Goal: Transaction & Acquisition: Subscribe to service/newsletter

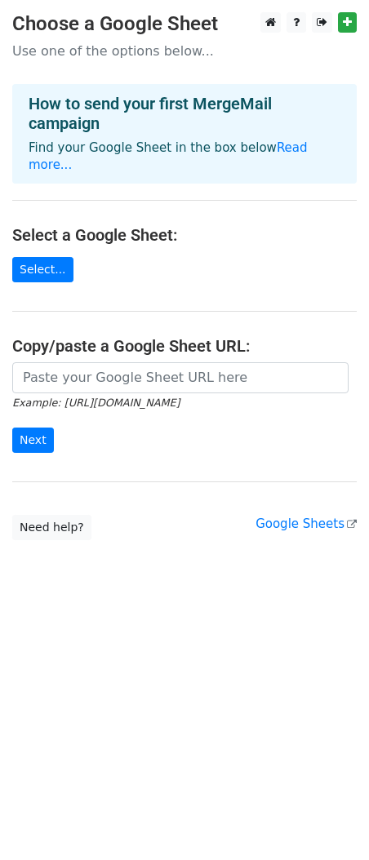
click at [182, 248] on main "Choose a Google Sheet Use one of the options below... How to send your first Me…" at bounding box center [184, 276] width 369 height 528
click at [56, 257] on link "Select..." at bounding box center [42, 269] width 61 height 25
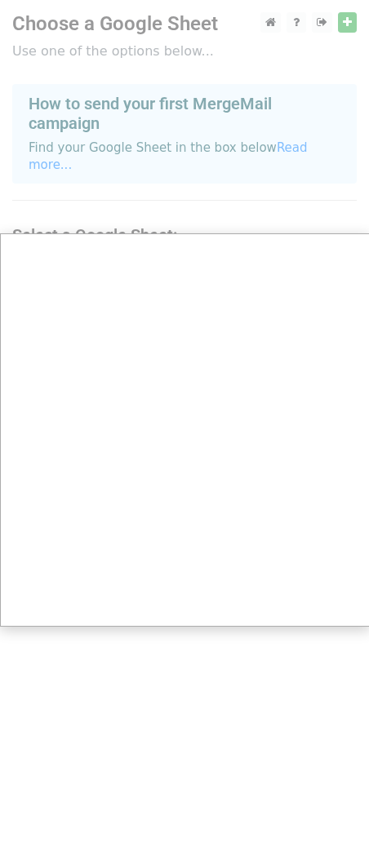
click at [149, 222] on div at bounding box center [184, 430] width 369 height 860
click at [172, 198] on div at bounding box center [184, 430] width 369 height 860
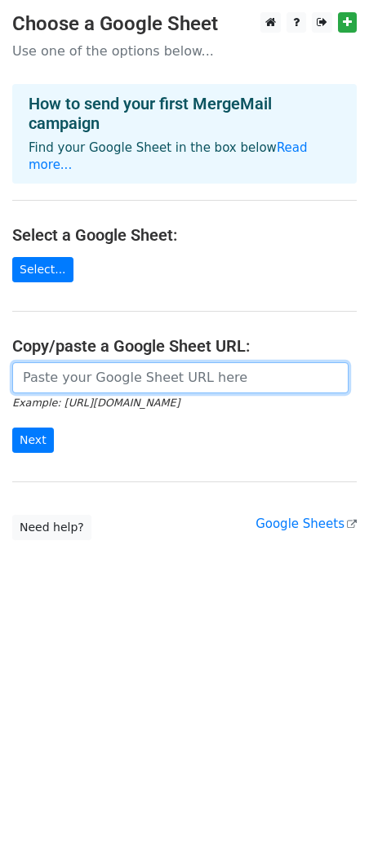
click at [226, 362] on input "url" at bounding box center [180, 377] width 336 height 31
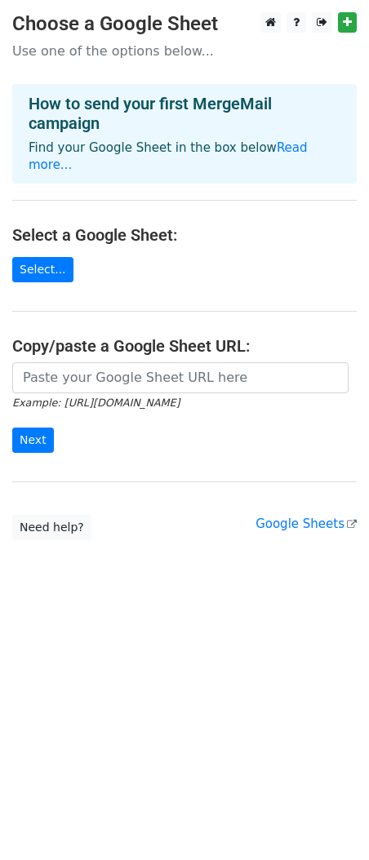
click at [107, 290] on main "Choose a Google Sheet Use one of the options below... How to send your first Me…" at bounding box center [184, 276] width 369 height 528
click at [55, 261] on link "Select..." at bounding box center [42, 269] width 61 height 25
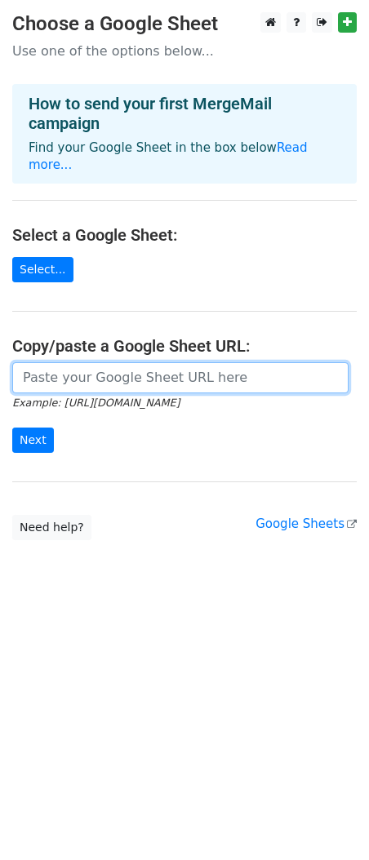
click at [235, 362] on input "url" at bounding box center [180, 377] width 336 height 31
click at [136, 366] on input "url" at bounding box center [180, 377] width 336 height 31
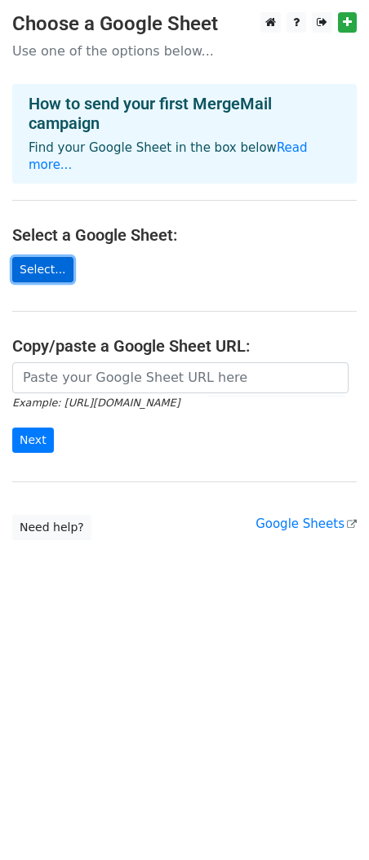
click at [43, 257] on link "Select..." at bounding box center [42, 269] width 61 height 25
click at [281, 151] on link "Read more..." at bounding box center [168, 156] width 279 height 32
click at [31, 257] on link "Select..." at bounding box center [42, 269] width 61 height 25
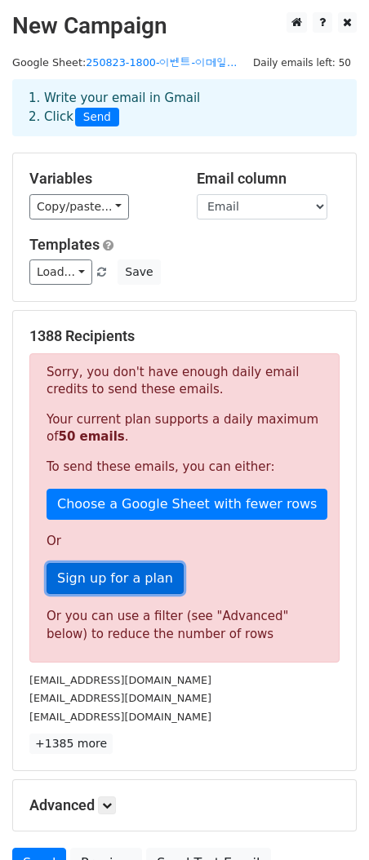
click at [113, 585] on link "Sign up for a plan" at bounding box center [115, 578] width 137 height 31
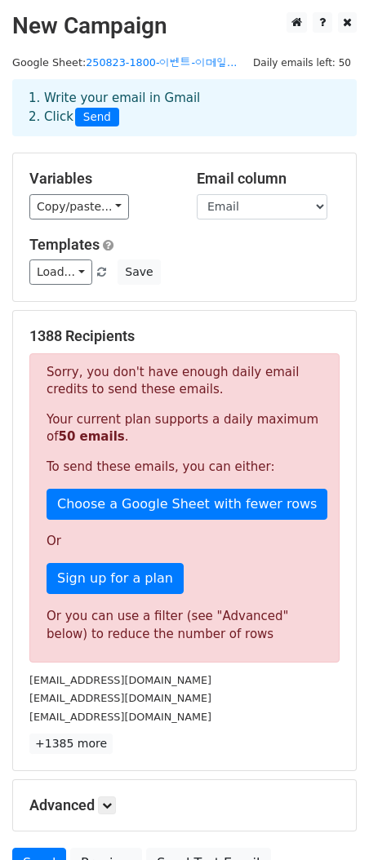
click at [258, 437] on p "Your current plan supports a daily maximum of 50 emails ." at bounding box center [185, 428] width 276 height 34
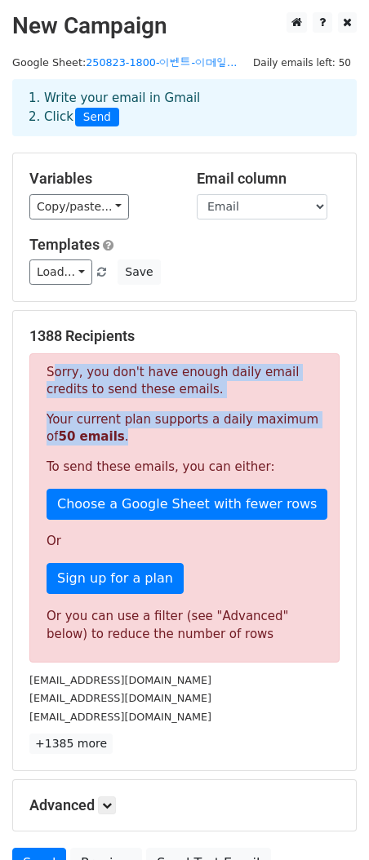
drag, startPoint x: 254, startPoint y: 437, endPoint x: 235, endPoint y: 362, distance: 76.6
click at [235, 362] on div "Sorry, you don't have enough daily email credits to send these emails. Your cur…" at bounding box center [184, 507] width 310 height 309
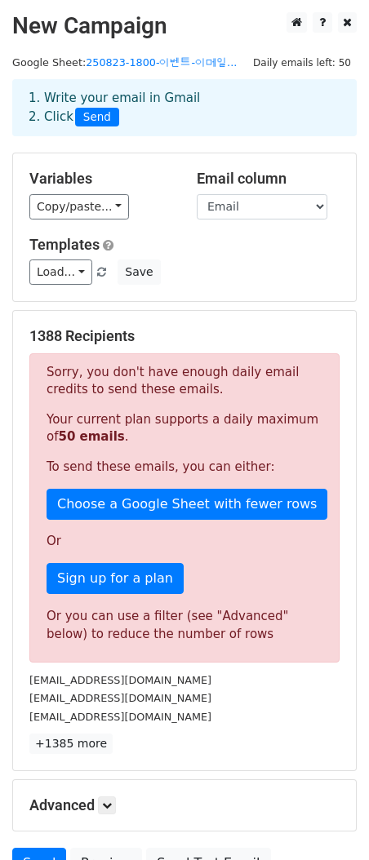
click at [233, 427] on p "Your current plan supports a daily maximum of 50 emails ." at bounding box center [185, 428] width 276 height 34
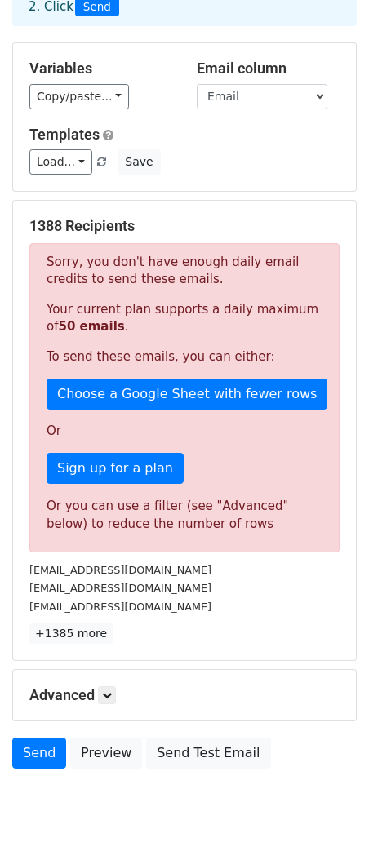
scroll to position [157, 0]
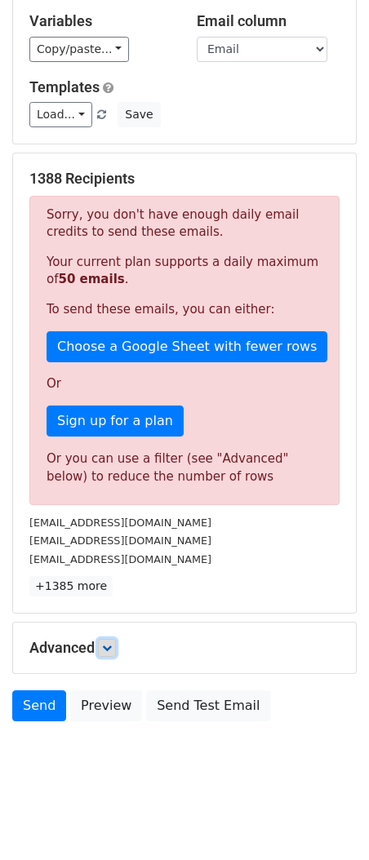
click at [112, 646] on icon at bounding box center [107, 648] width 10 height 10
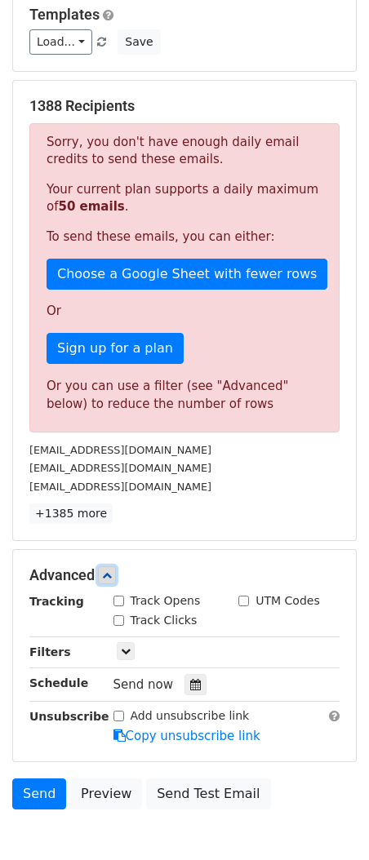
scroll to position [0, 0]
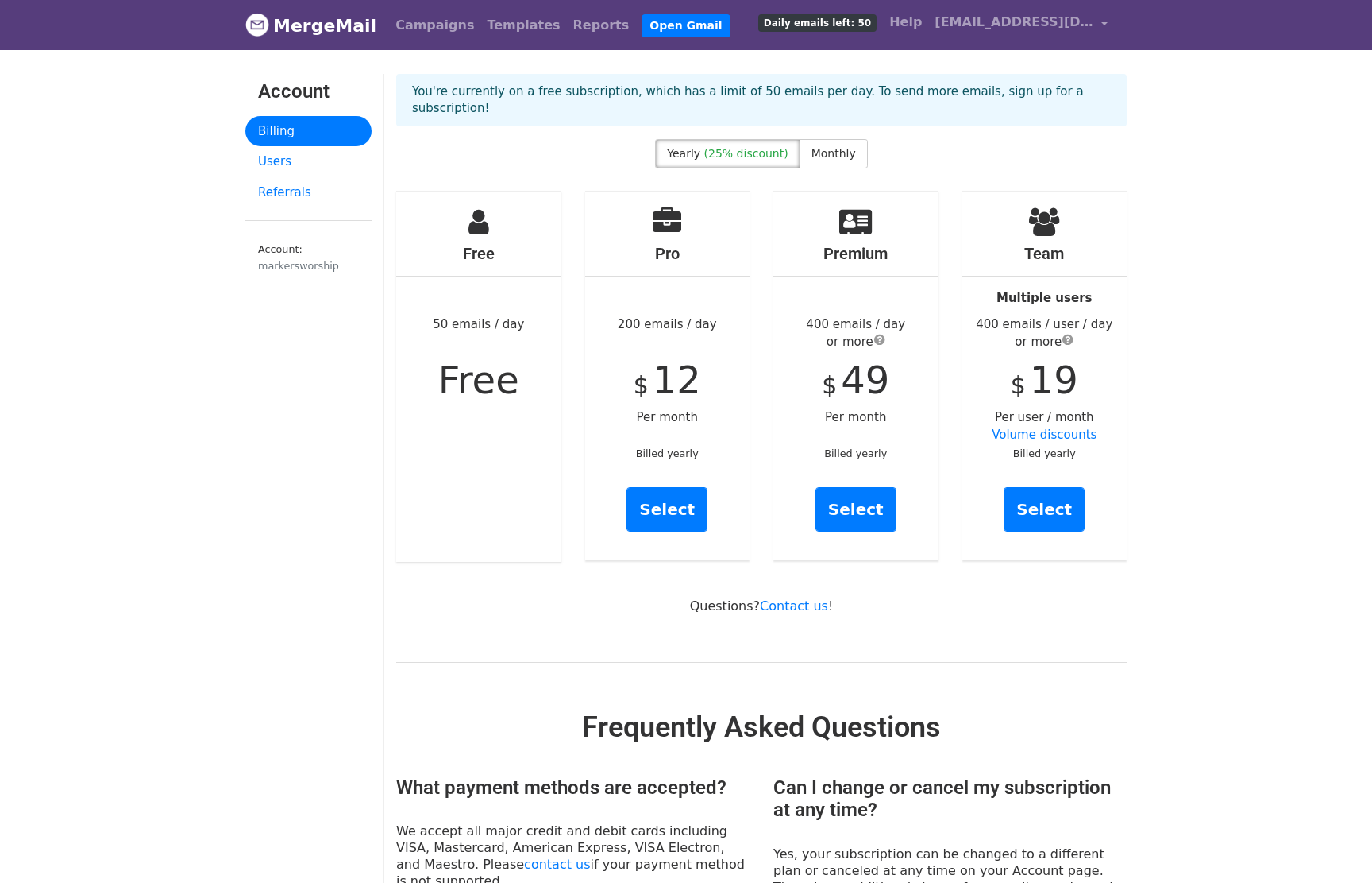
click at [1147, 624] on body "MergeMail Campaigns Templates Reports Open Gmail Daily emails left: 50 Help mar…" at bounding box center [686, 831] width 1372 height 1663
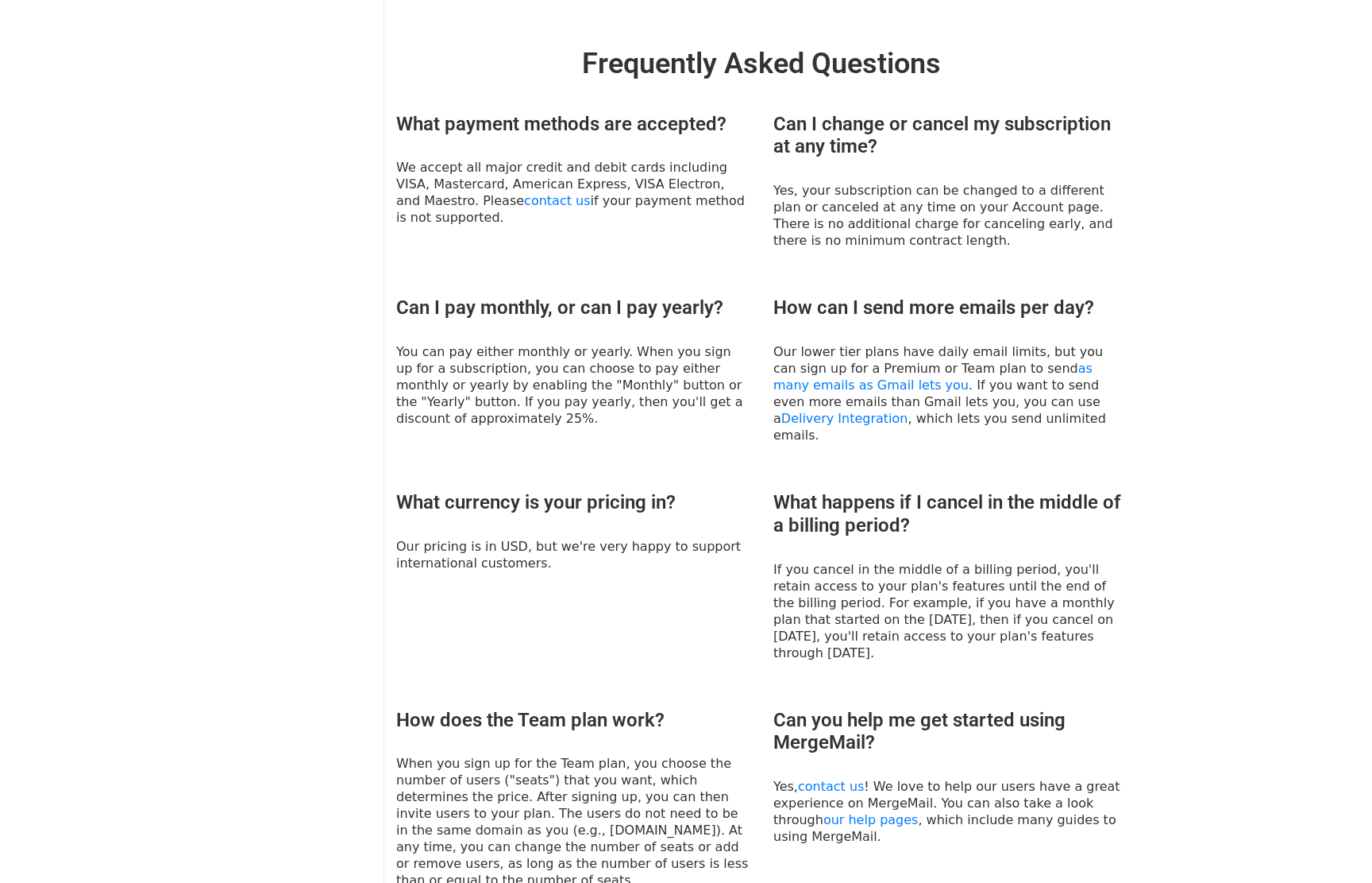
scroll to position [779, 0]
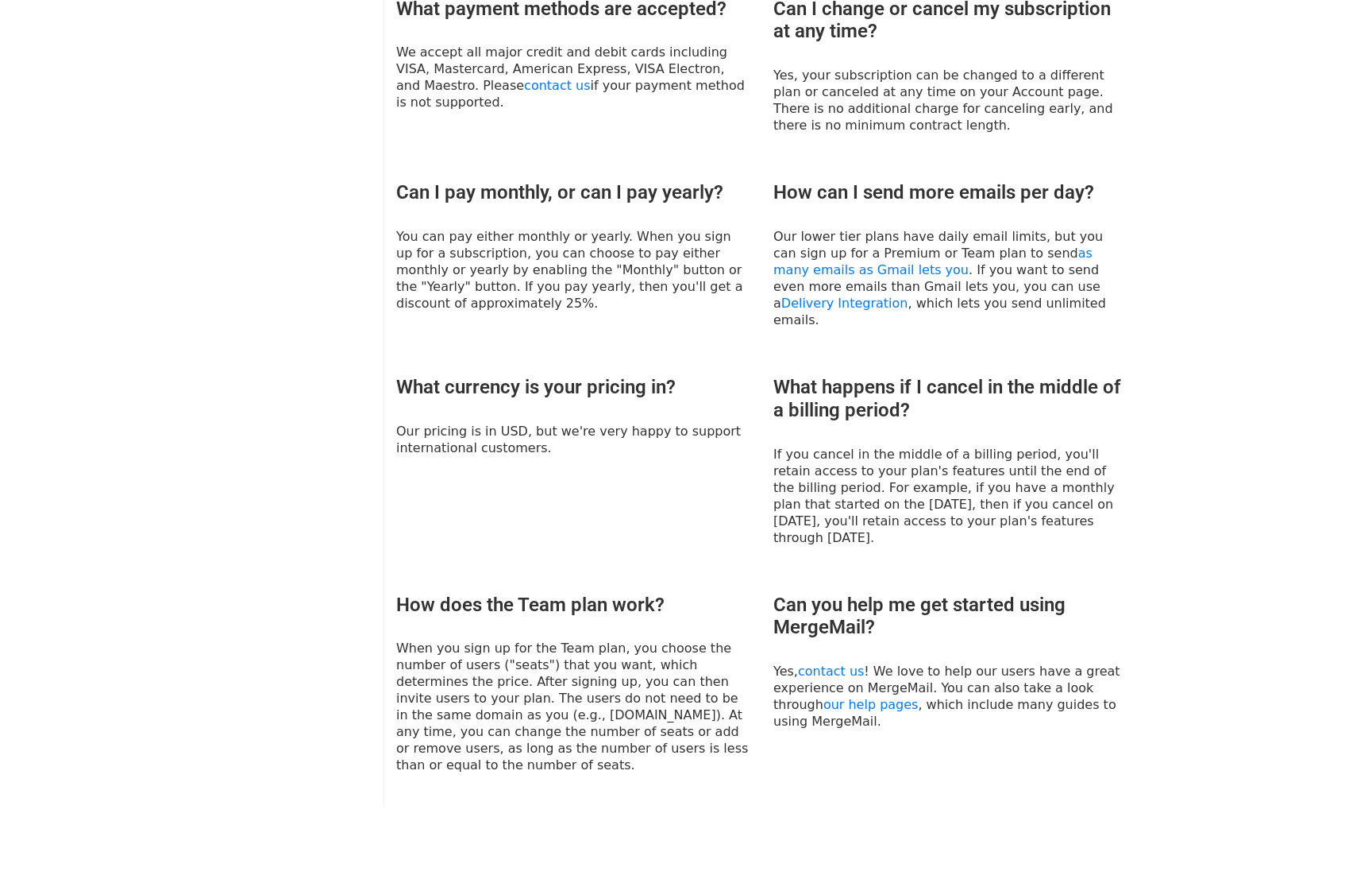
click at [1137, 469] on div "What happens if I cancel in the middle of a billing period? If you cancel in th…" at bounding box center [950, 460] width 378 height 170
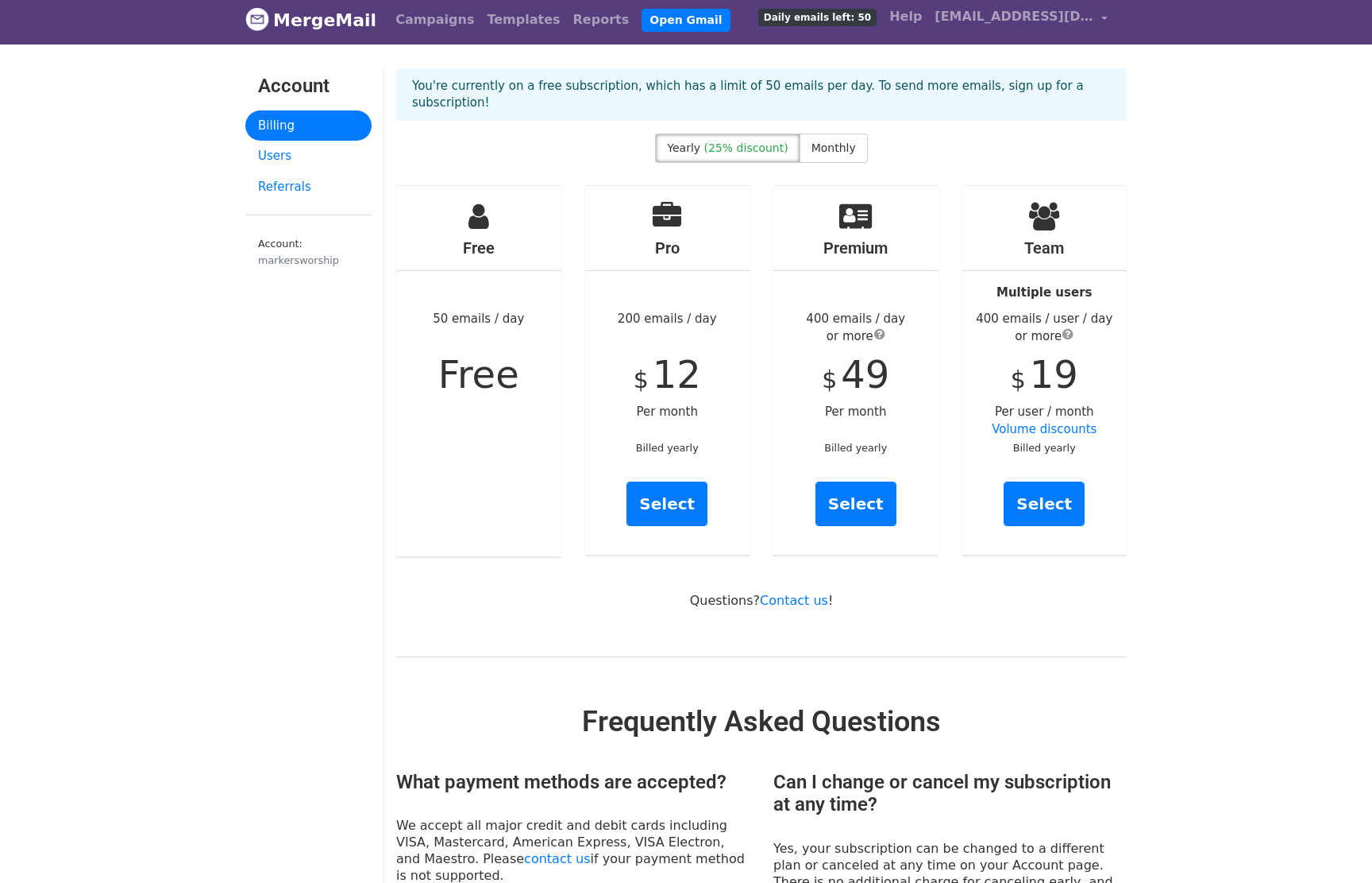
scroll to position [0, 0]
